Goal: Use online tool/utility: Utilize a website feature to perform a specific function

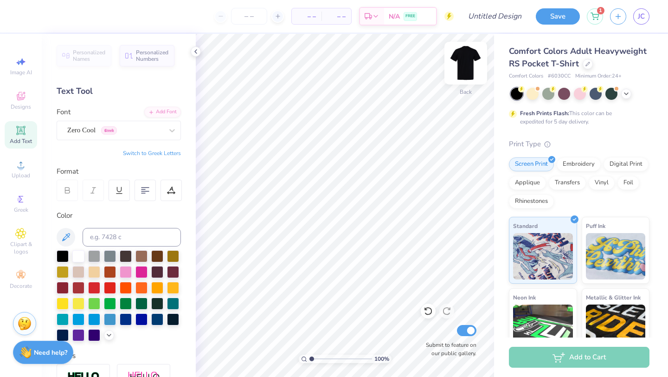
scroll to position [112, 0]
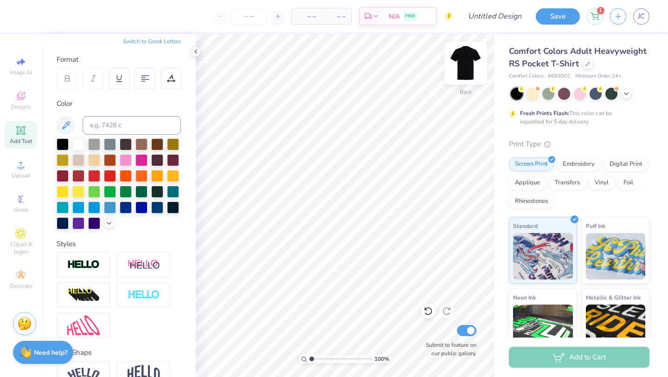
click at [469, 62] on img at bounding box center [465, 63] width 37 height 37
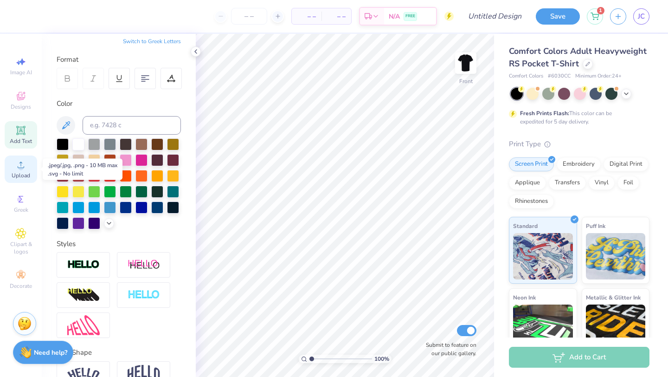
click at [22, 173] on span "Upload" at bounding box center [21, 175] width 19 height 7
click at [15, 167] on icon at bounding box center [20, 164] width 11 height 11
click at [22, 167] on icon at bounding box center [20, 164] width 11 height 11
click at [21, 172] on span "Upload" at bounding box center [21, 175] width 19 height 7
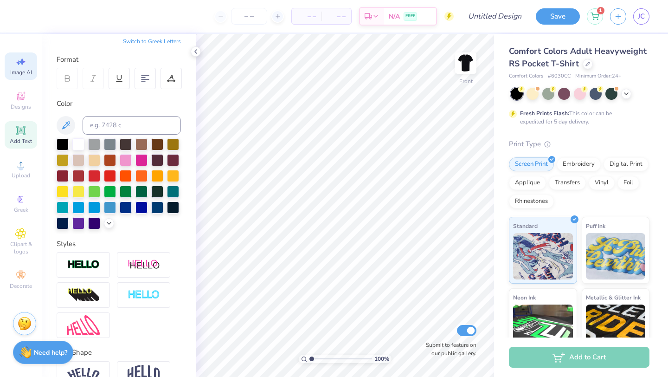
click at [21, 77] on div "Image AI" at bounding box center [21, 65] width 32 height 27
select select "4"
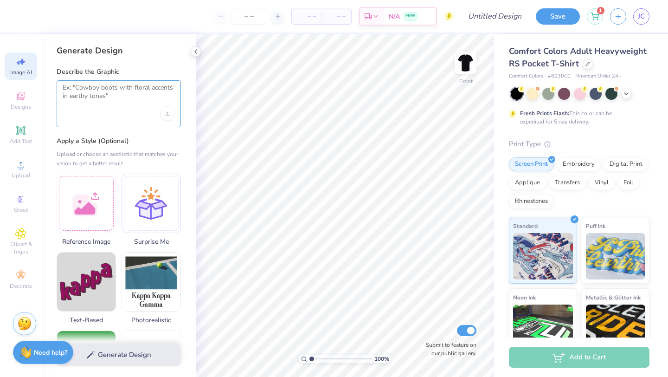
drag, startPoint x: 122, startPoint y: 99, endPoint x: 53, endPoint y: 70, distance: 75.6
click at [53, 70] on div "Generate Design Describe the Graphic Apply a Style (Optional) Upload or choose …" at bounding box center [119, 205] width 154 height 343
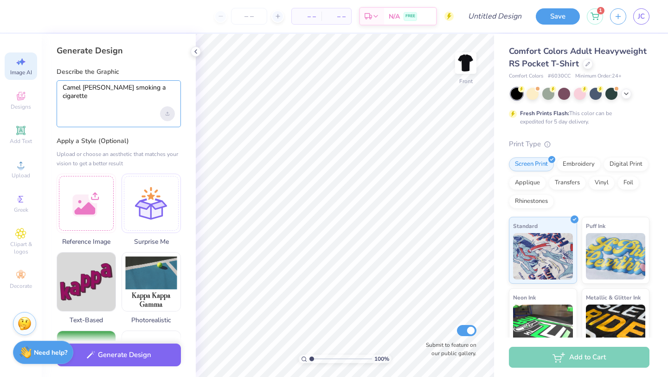
type textarea "Camel [PERSON_NAME] smoking a cigarette"
click at [168, 116] on div "Upload image" at bounding box center [167, 113] width 15 height 15
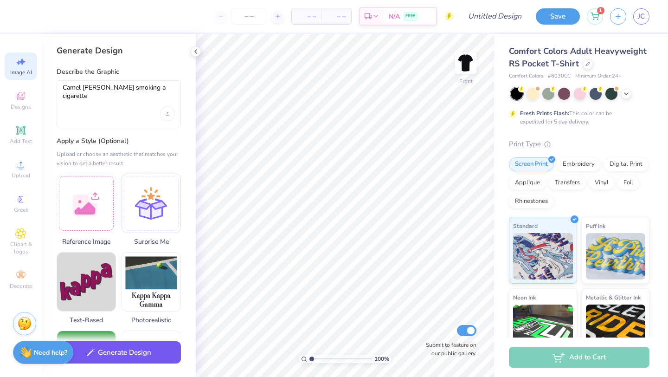
click at [142, 355] on button "Generate Design" at bounding box center [119, 352] width 124 height 23
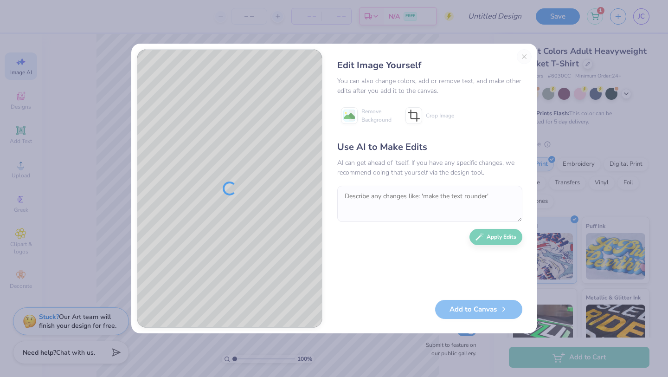
click at [522, 51] on div "Edit Image Yourself You can also change colors, add or remove text, and make ot…" at bounding box center [430, 188] width 204 height 278
click at [522, 59] on div "Edit Image Yourself You can also change colors, add or remove text, and make ot…" at bounding box center [430, 188] width 204 height 278
click at [71, 86] on div "Edit Image Yourself You can also change colors, add or remove text, and make ot…" at bounding box center [334, 188] width 668 height 377
click at [526, 56] on div "Edit Image Yourself You can also change colors, add or remove text, and make ot…" at bounding box center [430, 188] width 204 height 278
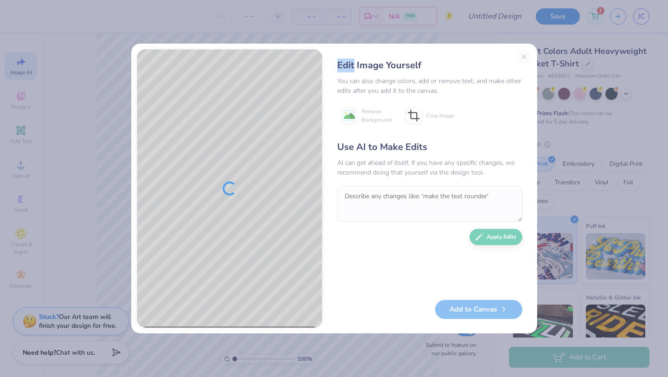
click at [526, 56] on div "Edit Image Yourself You can also change colors, add or remove text, and make ot…" at bounding box center [430, 188] width 204 height 278
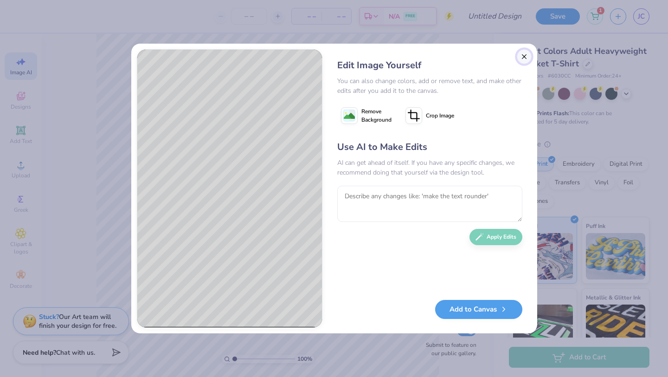
click at [519, 57] on button "Close" at bounding box center [524, 56] width 15 height 15
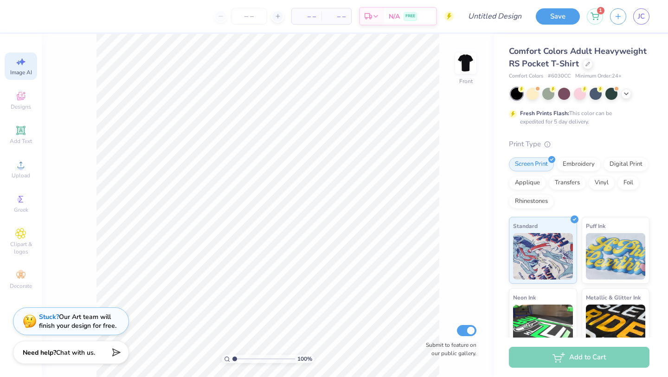
scroll to position [0, 21]
click at [21, 76] on span "Image AI" at bounding box center [21, 72] width 22 height 7
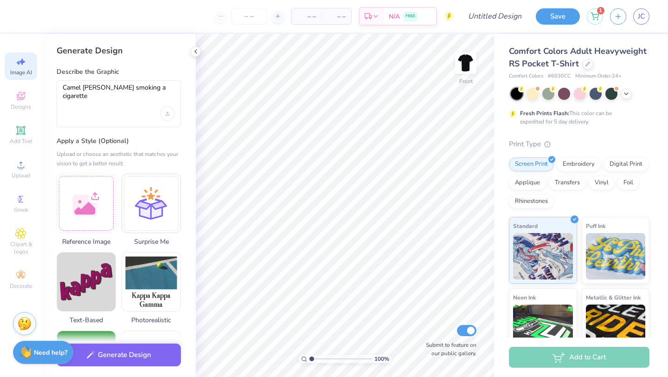
scroll to position [0, 0]
click at [85, 207] on div at bounding box center [86, 201] width 59 height 59
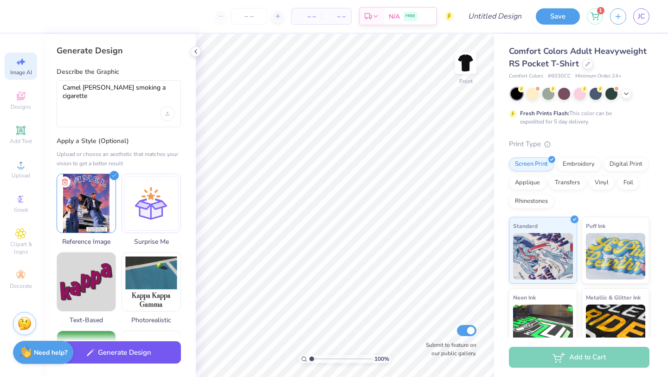
click at [143, 357] on button "Generate Design" at bounding box center [119, 352] width 124 height 23
